Goal: Task Accomplishment & Management: Manage account settings

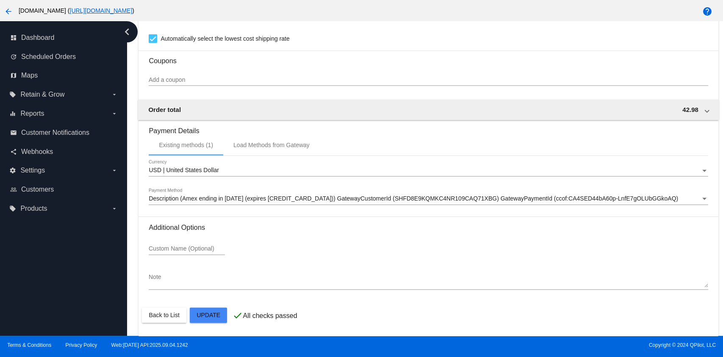
scroll to position [749, 0]
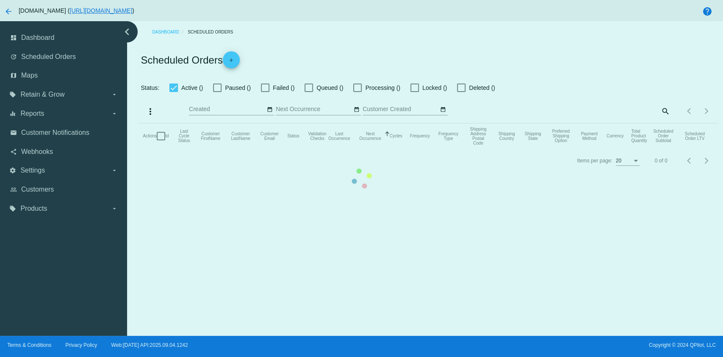
checkbox input "true"
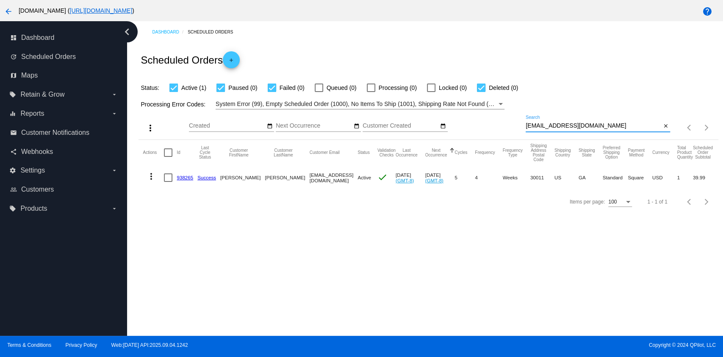
click at [613, 127] on input "bmm21169@gmail.com" at bounding box center [594, 125] width 136 height 7
paste input "sam270coop@hot"
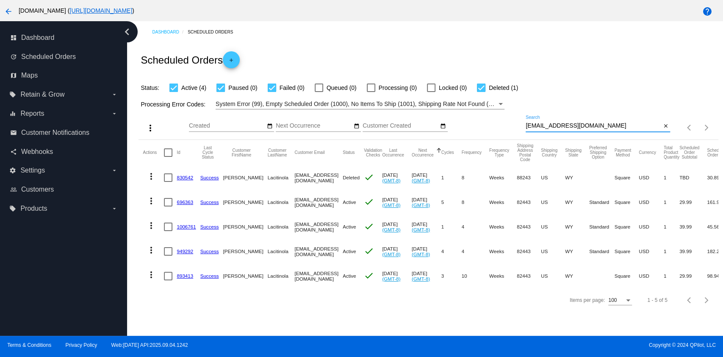
type input "[EMAIL_ADDRESS][DOMAIN_NAME]"
click at [187, 273] on link "893413" at bounding box center [185, 276] width 17 height 6
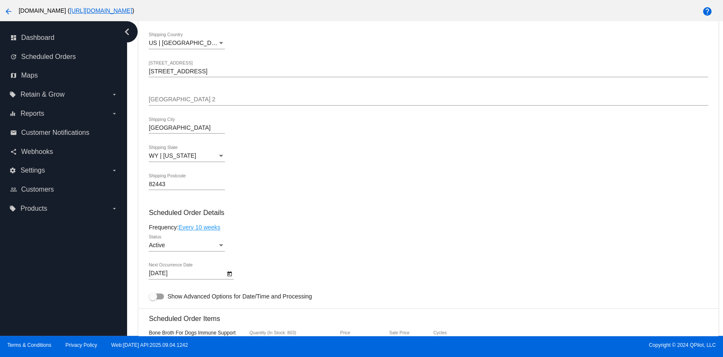
scroll to position [282, 0]
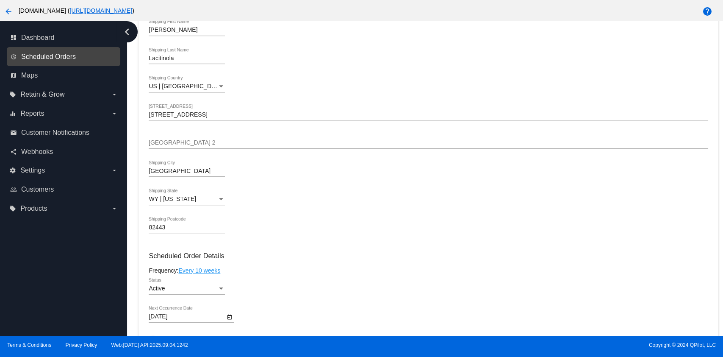
click at [50, 59] on span "Scheduled Orders" at bounding box center [48, 57] width 55 height 8
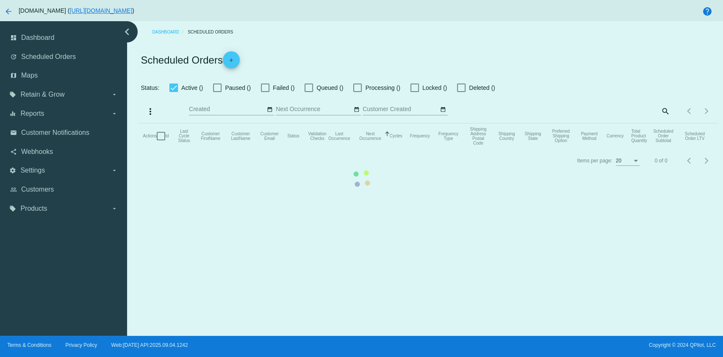
checkbox input "true"
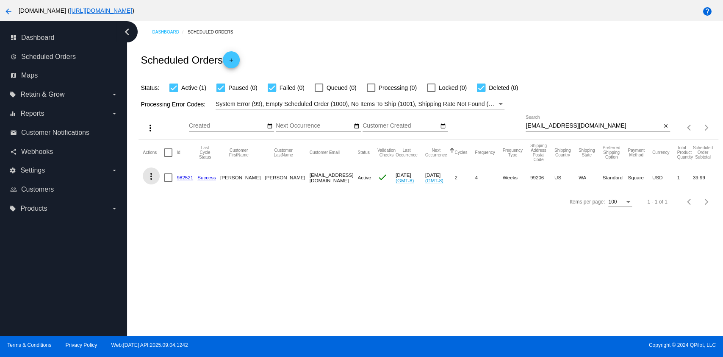
click at [155, 175] on mat-icon "more_vert" at bounding box center [151, 176] width 10 height 10
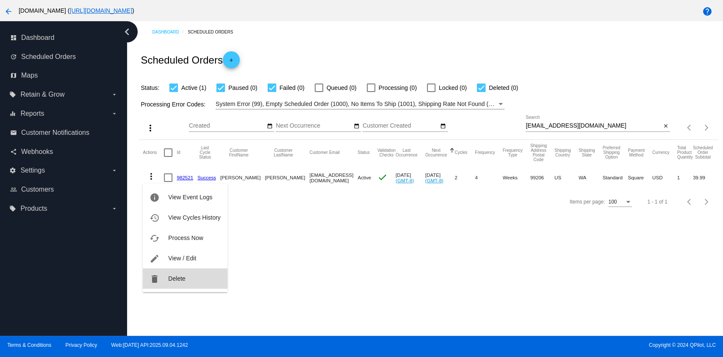
click at [186, 276] on button "delete Delete" at bounding box center [185, 278] width 84 height 20
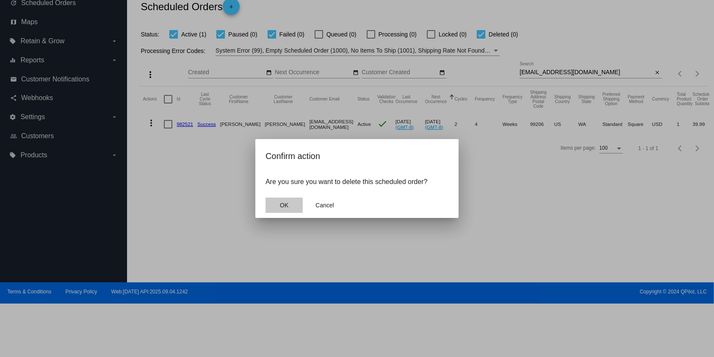
click at [283, 209] on button "OK" at bounding box center [284, 204] width 37 height 15
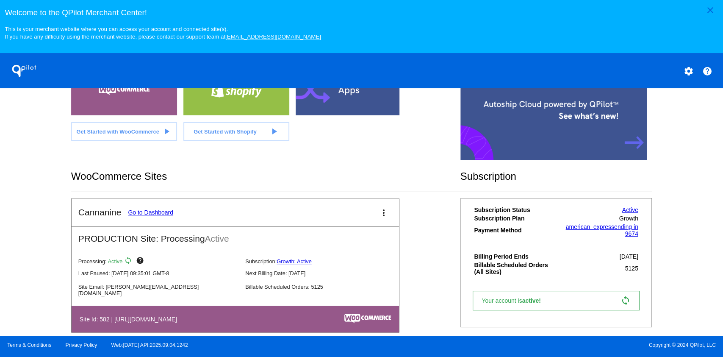
scroll to position [213, 0]
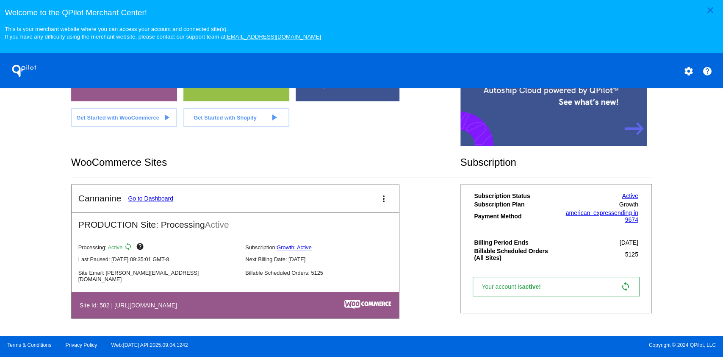
click at [155, 194] on mat-card-title "Cannanine Go to Dashboard" at bounding box center [125, 198] width 95 height 10
click at [155, 199] on link "Go to Dashboard" at bounding box center [150, 198] width 45 height 7
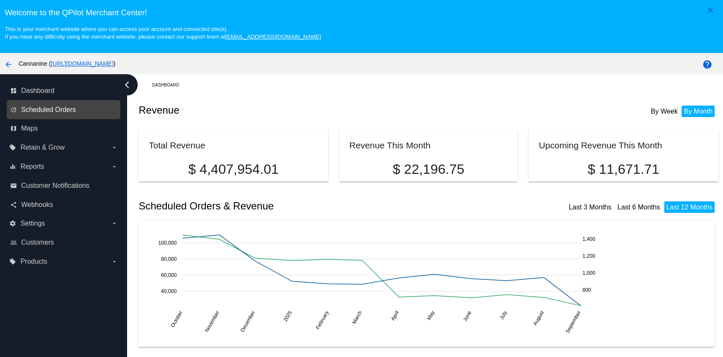
click at [65, 111] on span "Scheduled Orders" at bounding box center [48, 110] width 55 height 8
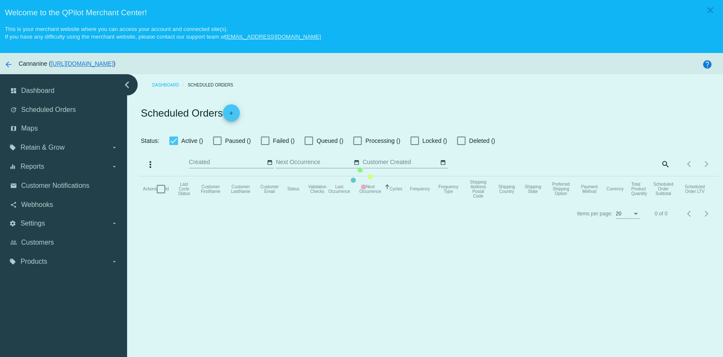
checkbox input "true"
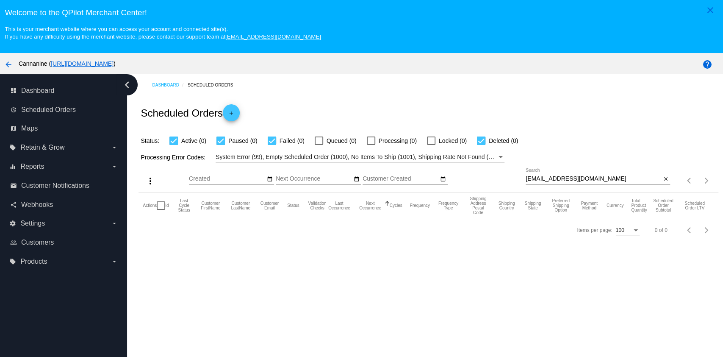
click at [607, 179] on input "[EMAIL_ADDRESS][DOMAIN_NAME]" at bounding box center [594, 178] width 136 height 7
paste input "marybergan1945@g"
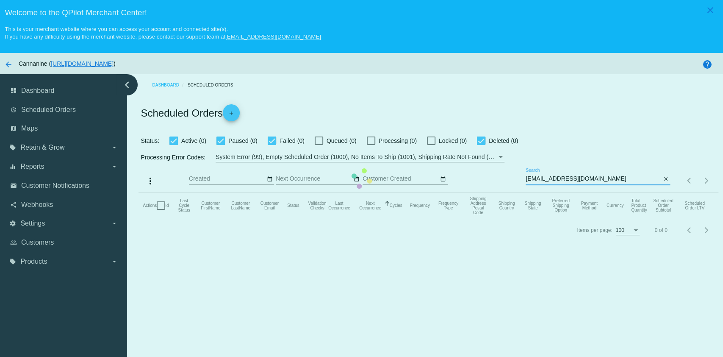
type input "[EMAIL_ADDRESS][DOMAIN_NAME]"
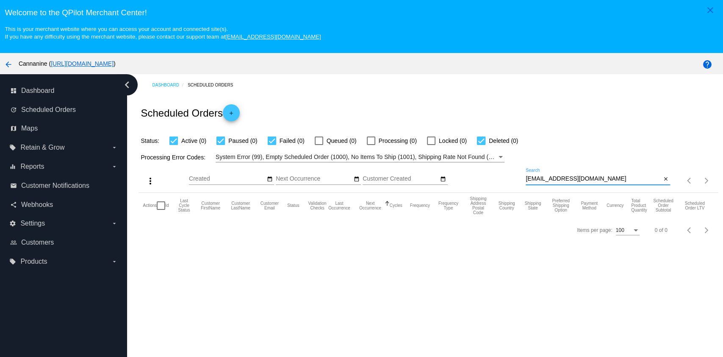
click at [597, 175] on input "[EMAIL_ADDRESS][DOMAIN_NAME]" at bounding box center [594, 178] width 136 height 7
